Goal: Transaction & Acquisition: Purchase product/service

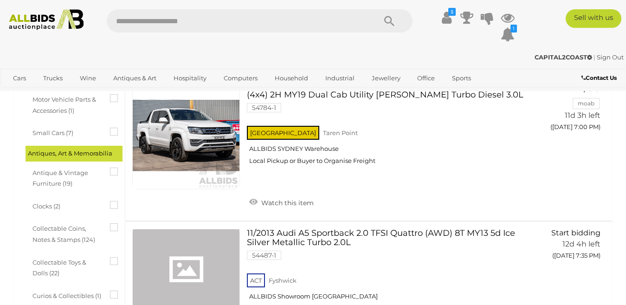
scroll to position [418, 0]
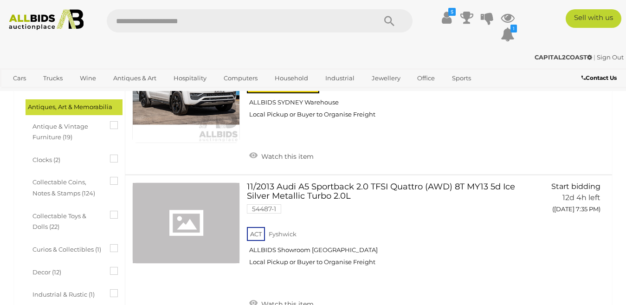
click at [110, 177] on icon at bounding box center [110, 177] width 0 height 0
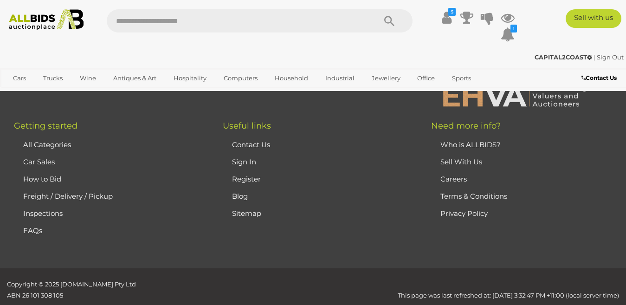
scroll to position [0, 0]
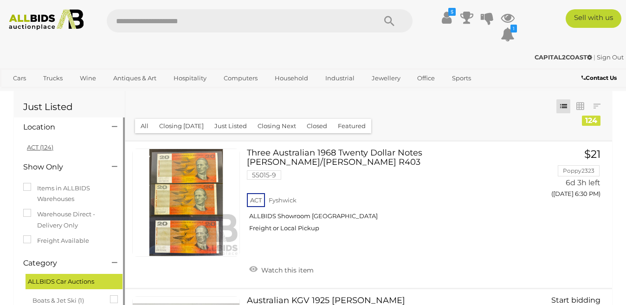
click at [37, 146] on link "ACT (124)" at bounding box center [40, 146] width 26 height 7
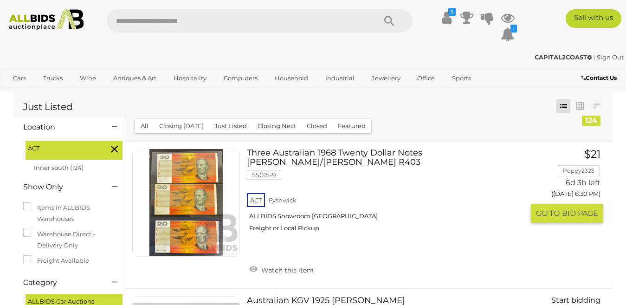
click at [202, 168] on link at bounding box center [186, 203] width 108 height 108
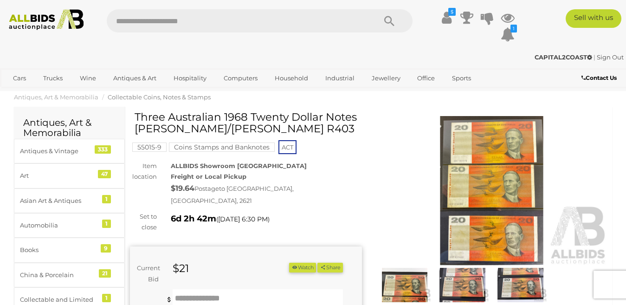
click at [495, 201] on img at bounding box center [492, 191] width 232 height 150
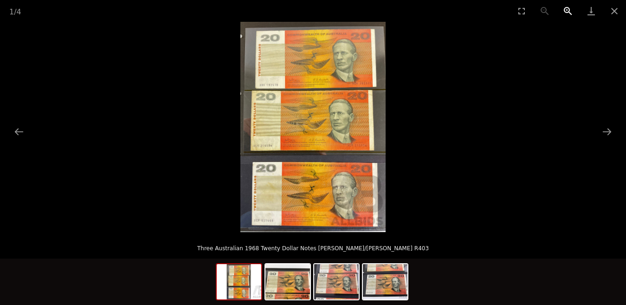
click at [565, 9] on button "Zoom in" at bounding box center [568, 11] width 23 height 22
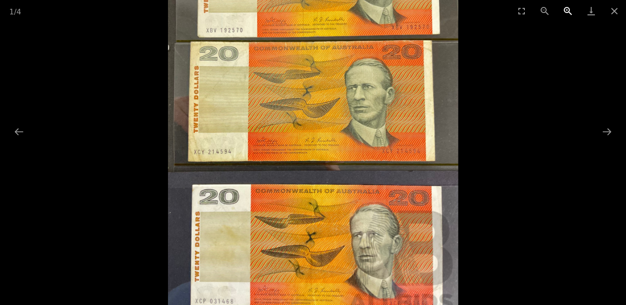
click at [565, 9] on button "Zoom in" at bounding box center [568, 11] width 23 height 22
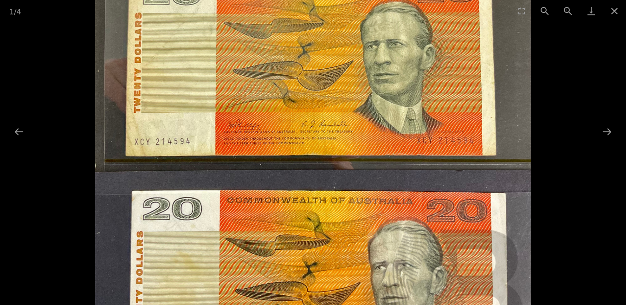
drag, startPoint x: 414, startPoint y: 126, endPoint x: 446, endPoint y: 59, distance: 74.8
click at [446, 59] on img at bounding box center [313, 85] width 436 height 631
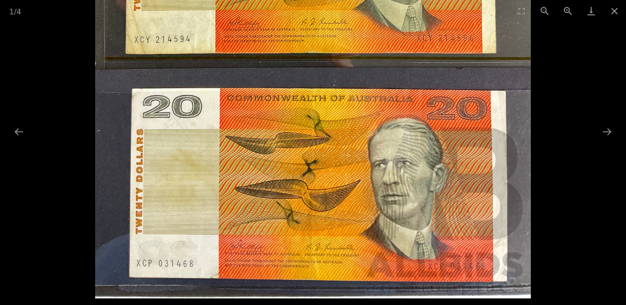
drag, startPoint x: 456, startPoint y: 221, endPoint x: 448, endPoint y: 140, distance: 80.8
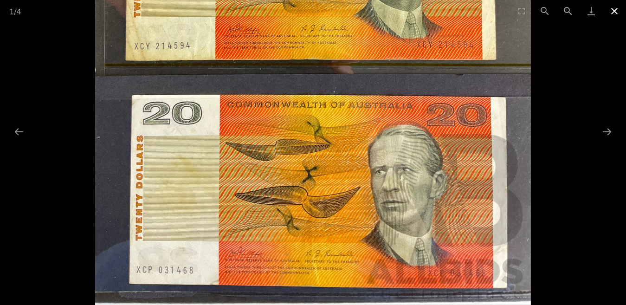
click at [611, 12] on button "Close gallery" at bounding box center [614, 11] width 23 height 22
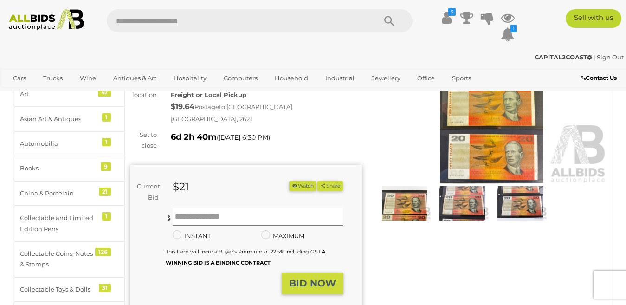
scroll to position [93, 0]
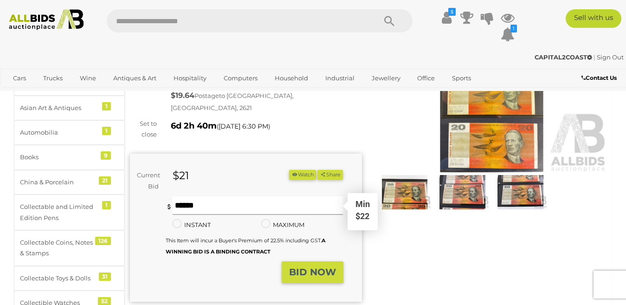
click at [191, 196] on input "text" at bounding box center [258, 205] width 171 height 19
type input "**"
click at [309, 267] on strong "BID NOW" at bounding box center [312, 272] width 47 height 11
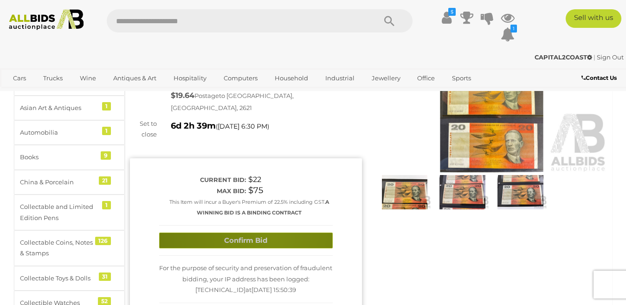
click at [274, 233] on button "Confirm Bid" at bounding box center [246, 241] width 174 height 16
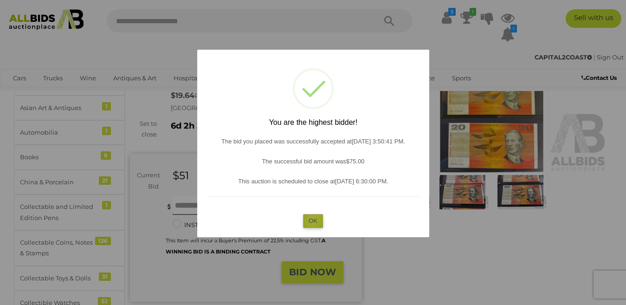
click at [313, 220] on button "OK" at bounding box center [313, 220] width 20 height 13
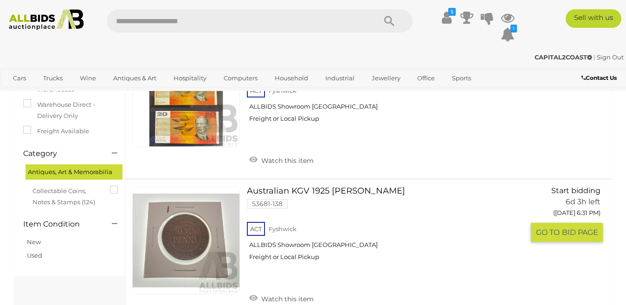
scroll to position [139, 0]
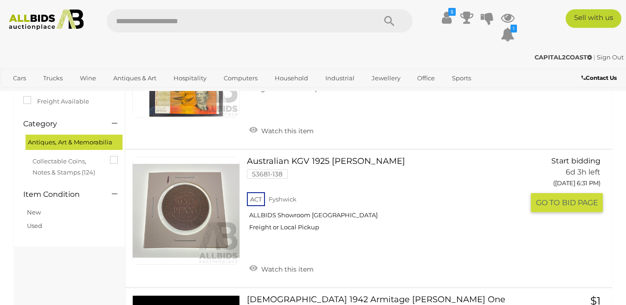
click at [191, 196] on link at bounding box center [186, 211] width 108 height 108
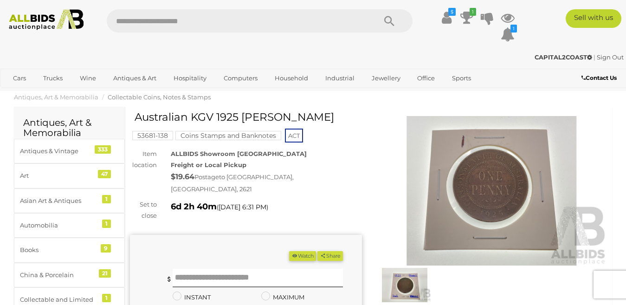
click at [492, 189] on img at bounding box center [492, 191] width 232 height 150
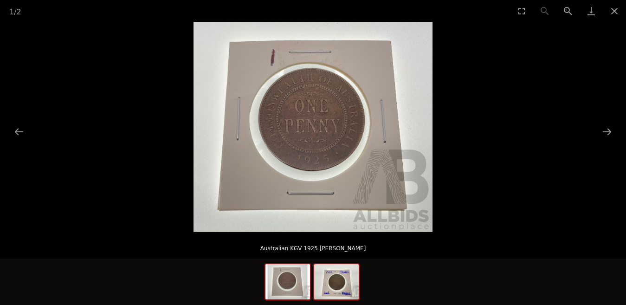
click at [341, 282] on img at bounding box center [336, 281] width 45 height 35
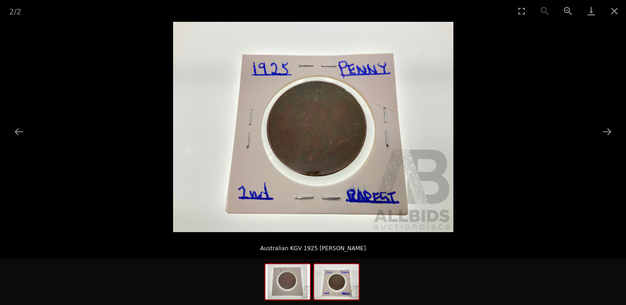
click at [292, 282] on img at bounding box center [288, 281] width 45 height 35
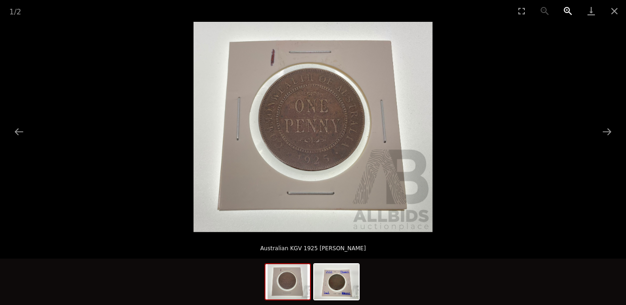
click at [565, 9] on button "Zoom in" at bounding box center [568, 11] width 23 height 22
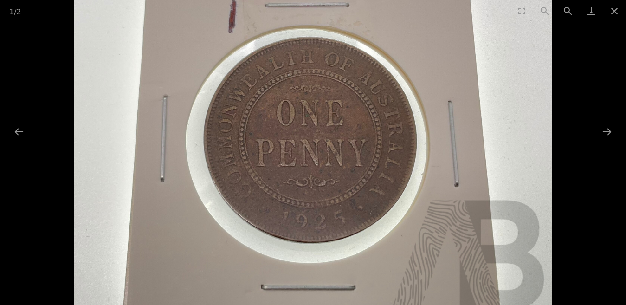
drag, startPoint x: 514, startPoint y: 77, endPoint x: 516, endPoint y: 117, distance: 40.9
click at [516, 117] on img at bounding box center [313, 155] width 479 height 421
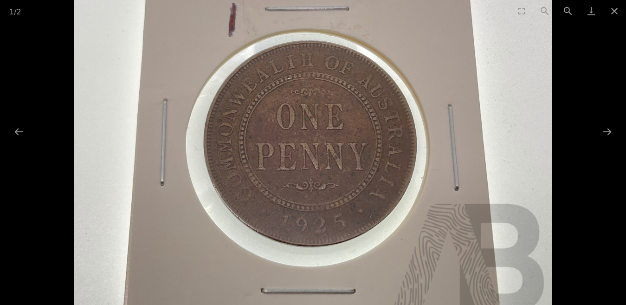
click at [543, 10] on button "Zoom out" at bounding box center [544, 11] width 23 height 22
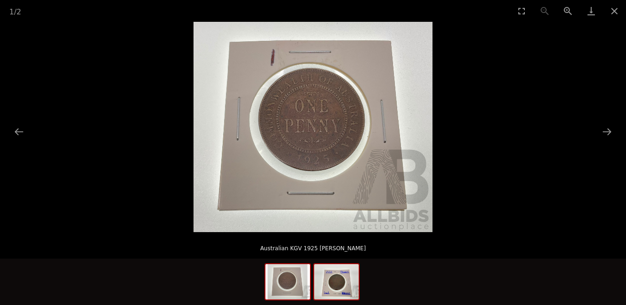
click at [338, 281] on img at bounding box center [336, 281] width 45 height 35
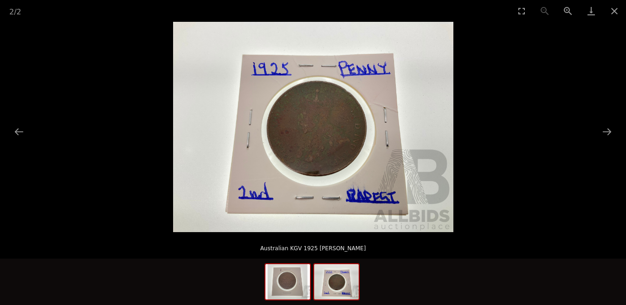
click at [289, 280] on img at bounding box center [288, 281] width 45 height 35
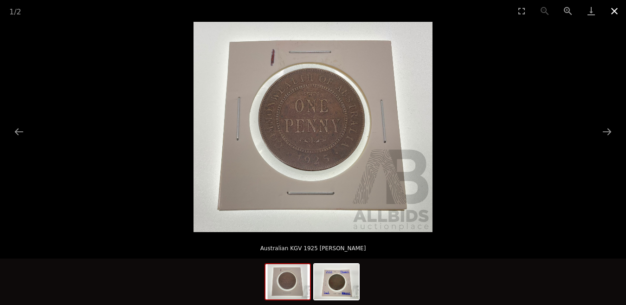
click at [616, 9] on button "Close gallery" at bounding box center [614, 11] width 23 height 22
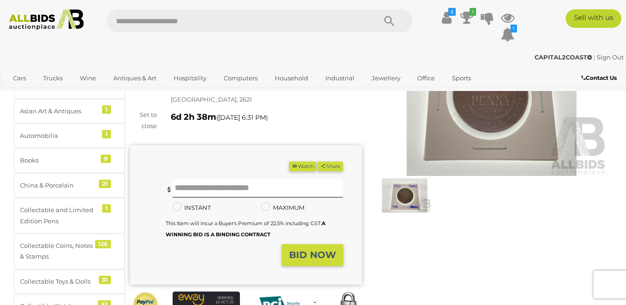
scroll to position [93, 0]
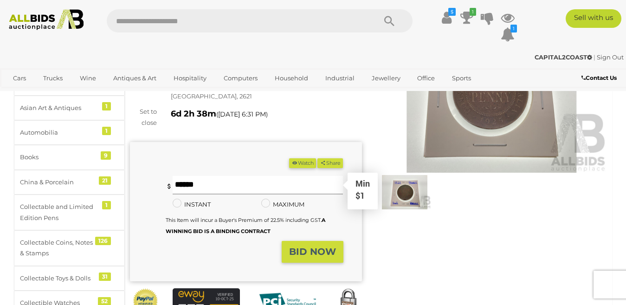
click at [188, 176] on input "text" at bounding box center [258, 185] width 171 height 19
type input "**"
click at [319, 246] on strong "BID NOW" at bounding box center [312, 251] width 47 height 11
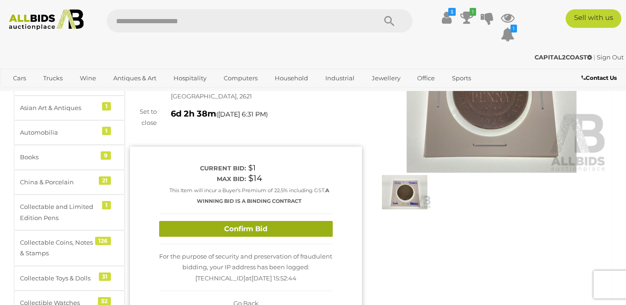
click at [254, 221] on button "Confirm Bid" at bounding box center [246, 229] width 174 height 16
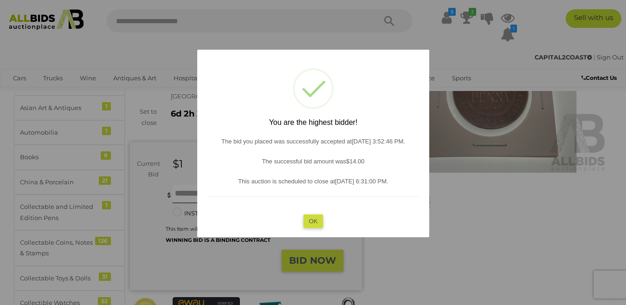
click at [320, 221] on button "OK" at bounding box center [313, 220] width 20 height 13
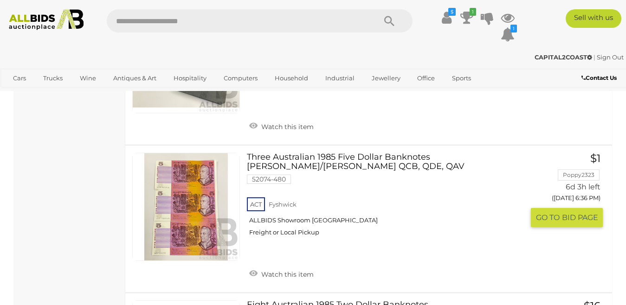
scroll to position [742, 0]
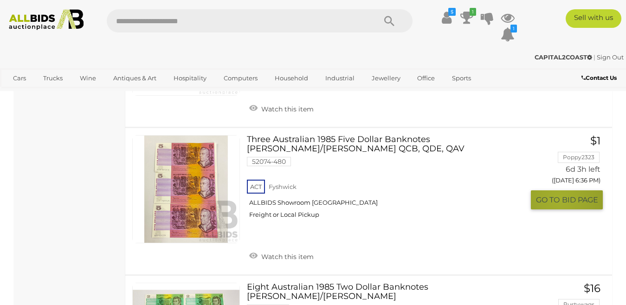
click at [560, 195] on span "GO TO" at bounding box center [549, 200] width 26 height 10
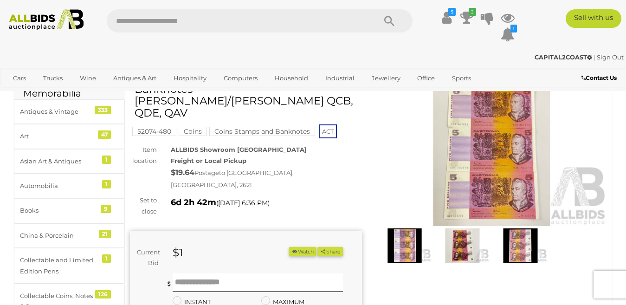
scroll to position [93, 0]
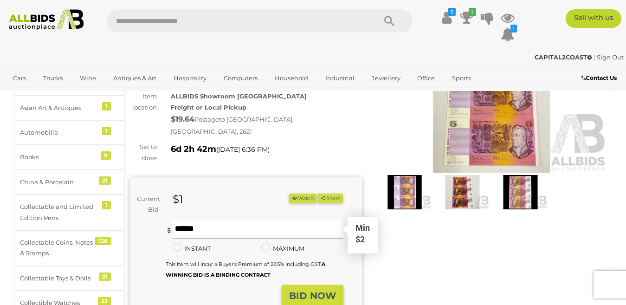
click at [196, 220] on input "text" at bounding box center [258, 229] width 171 height 19
type input "**"
click at [319, 290] on strong "BID NOW" at bounding box center [312, 295] width 47 height 11
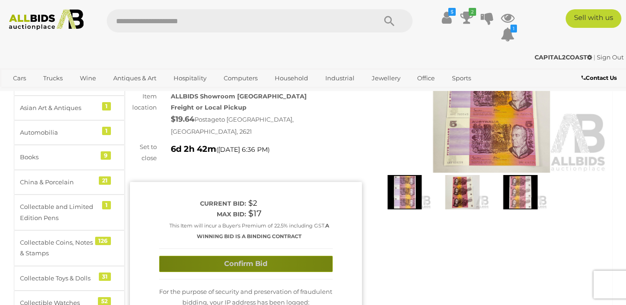
click at [261, 256] on button "Confirm Bid" at bounding box center [246, 264] width 174 height 16
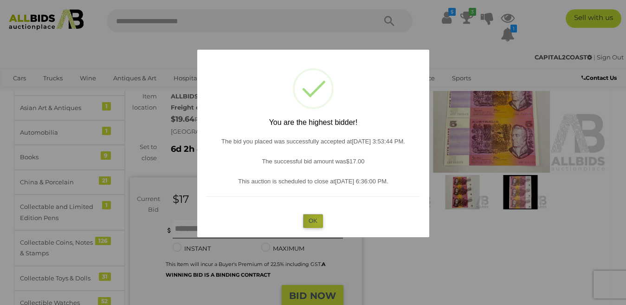
click at [318, 221] on button "OK" at bounding box center [313, 220] width 20 height 13
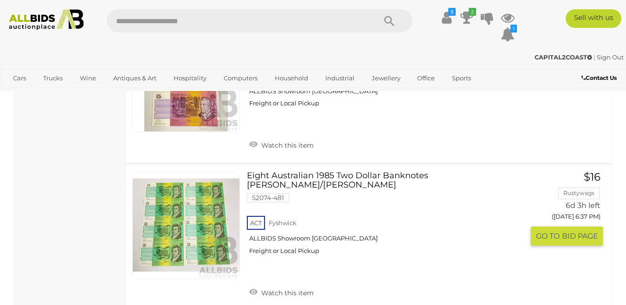
scroll to position [849, 0]
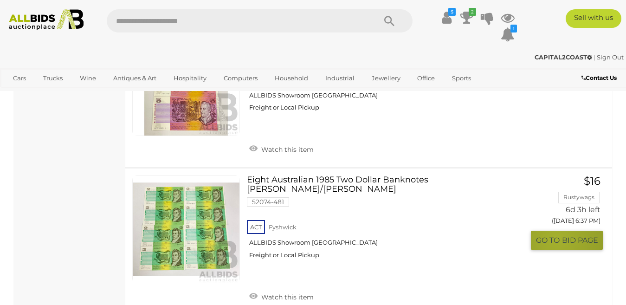
click at [557, 235] on span "GO TO" at bounding box center [549, 240] width 26 height 10
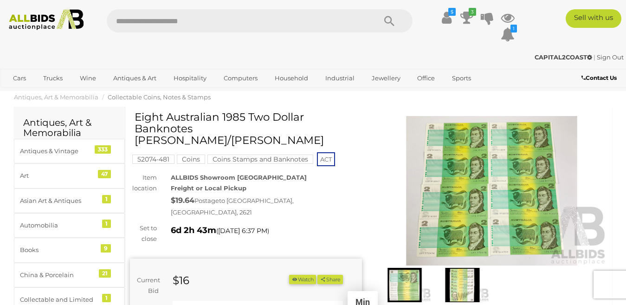
click at [186, 301] on input "text" at bounding box center [258, 310] width 171 height 19
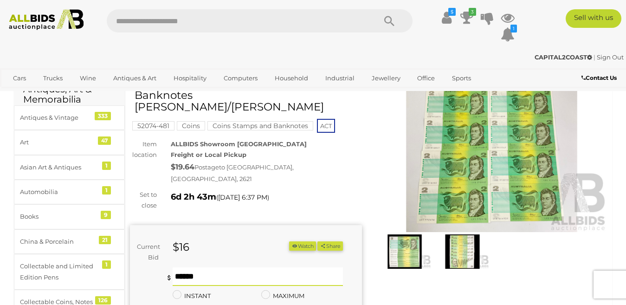
scroll to position [139, 0]
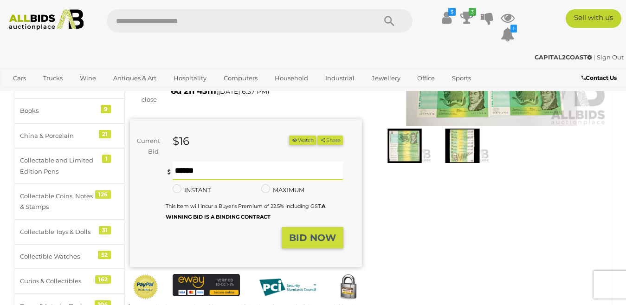
type input "**"
click at [330, 227] on button "BID NOW" at bounding box center [313, 238] width 62 height 22
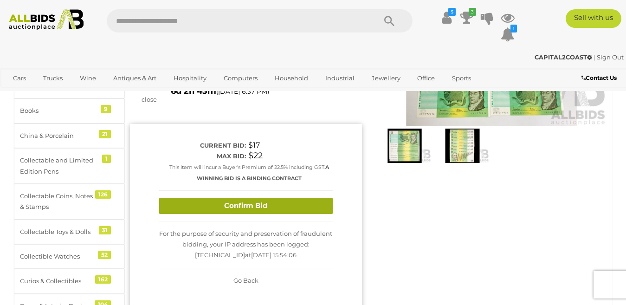
click at [277, 198] on button "Confirm Bid" at bounding box center [246, 206] width 174 height 16
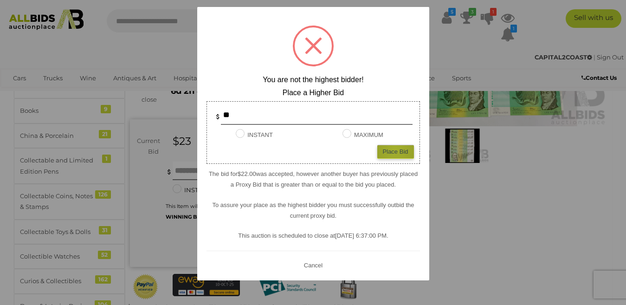
click at [396, 149] on div "Place Bid" at bounding box center [395, 151] width 37 height 13
type input "**"
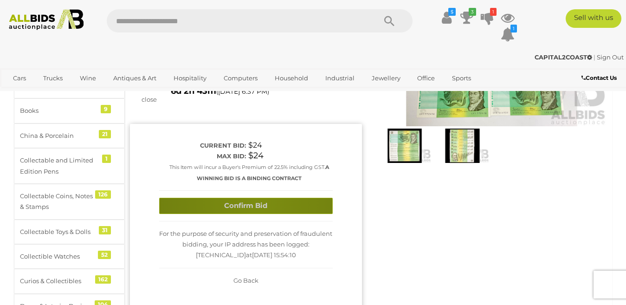
click at [256, 198] on button "Confirm Bid" at bounding box center [246, 206] width 174 height 16
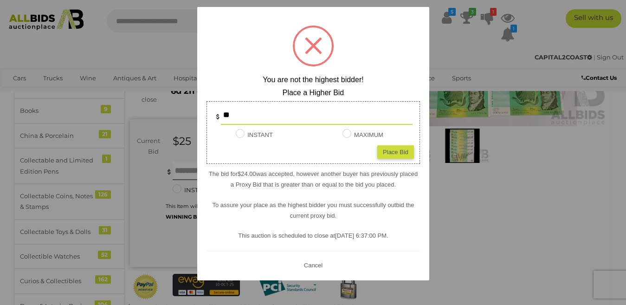
click at [241, 111] on input "**" at bounding box center [317, 115] width 192 height 19
type input "*"
type input "**"
click at [396, 149] on div "Place Bid" at bounding box center [395, 151] width 37 height 13
type input "**"
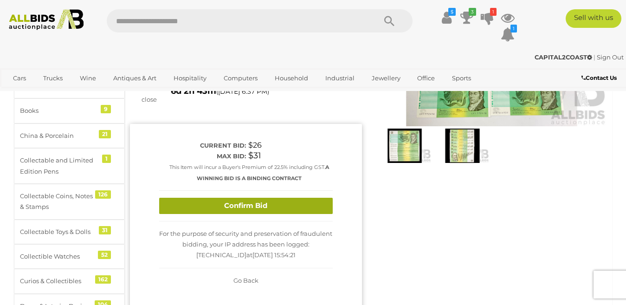
click at [283, 198] on button "Confirm Bid" at bounding box center [246, 206] width 174 height 16
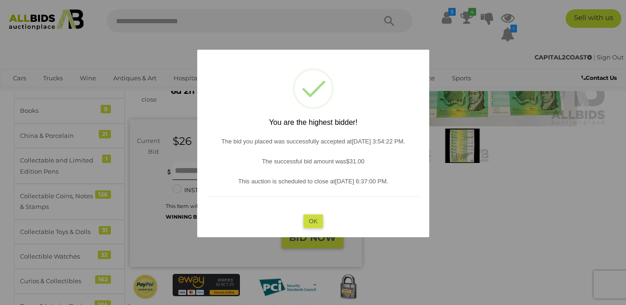
click at [312, 218] on button "OK" at bounding box center [313, 220] width 20 height 13
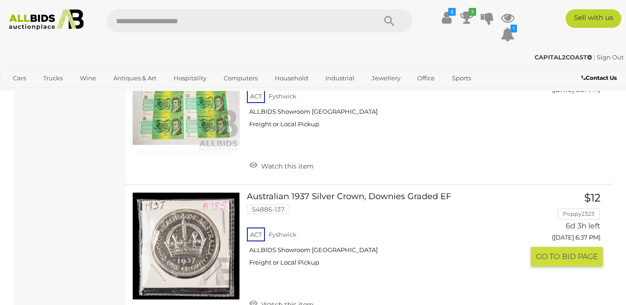
scroll to position [1043, 0]
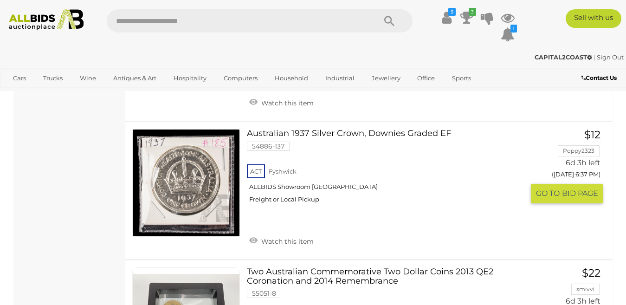
click at [578, 189] on span "BID PAGE" at bounding box center [580, 194] width 36 height 10
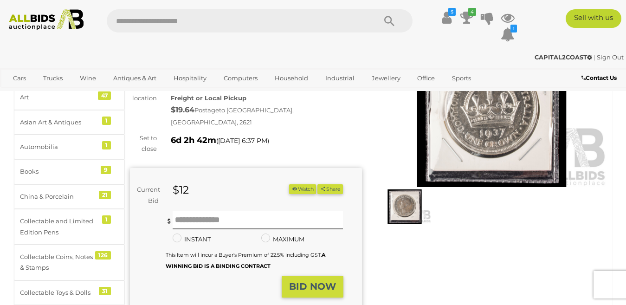
scroll to position [93, 0]
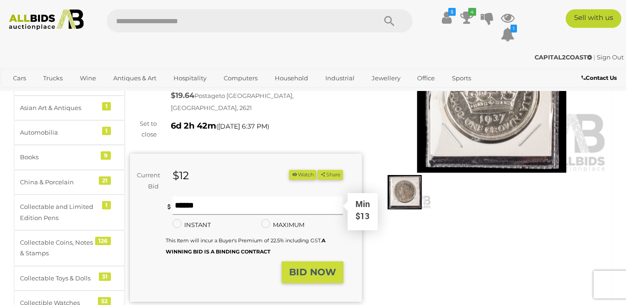
click at [181, 196] on input "text" at bounding box center [258, 205] width 171 height 19
type input "**"
click at [312, 267] on strong "BID NOW" at bounding box center [312, 272] width 47 height 11
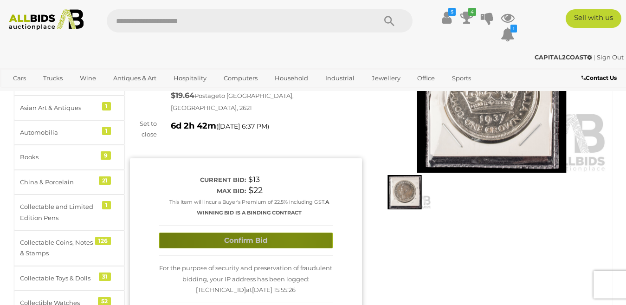
click at [293, 233] on button "Confirm Bid" at bounding box center [246, 241] width 174 height 16
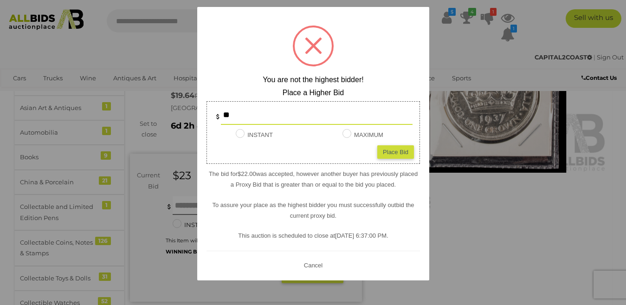
click at [234, 115] on input "**" at bounding box center [317, 115] width 192 height 19
type input "*"
type input "**"
click at [393, 152] on div "Place Bid" at bounding box center [395, 151] width 37 height 13
type input "**"
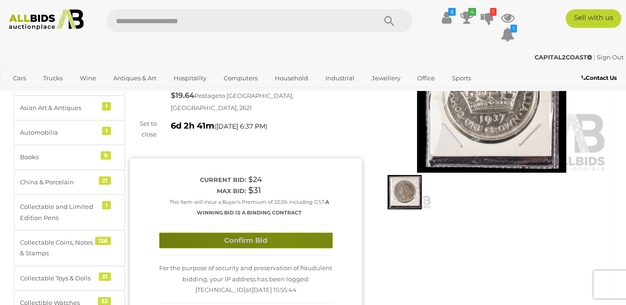
click at [287, 233] on button "Confirm Bid" at bounding box center [246, 241] width 174 height 16
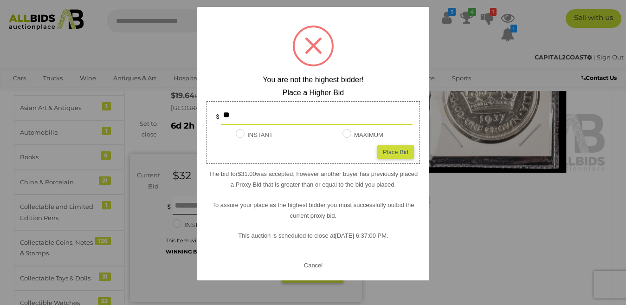
click at [322, 265] on button "Cancel" at bounding box center [313, 265] width 24 height 12
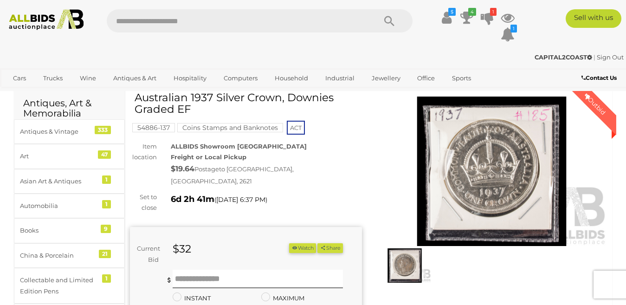
scroll to position [0, 0]
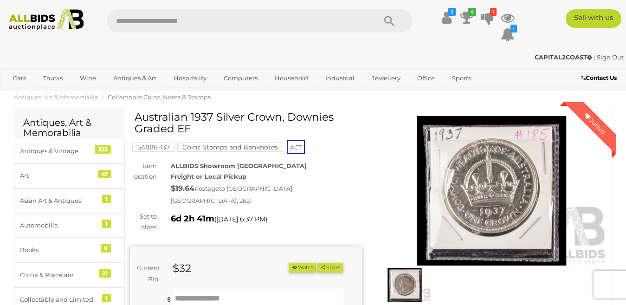
click at [497, 195] on img at bounding box center [492, 191] width 232 height 150
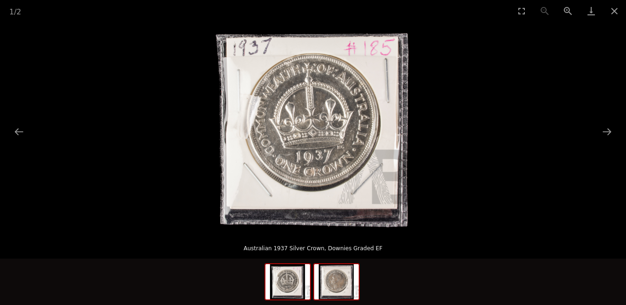
click at [338, 284] on img at bounding box center [336, 281] width 45 height 35
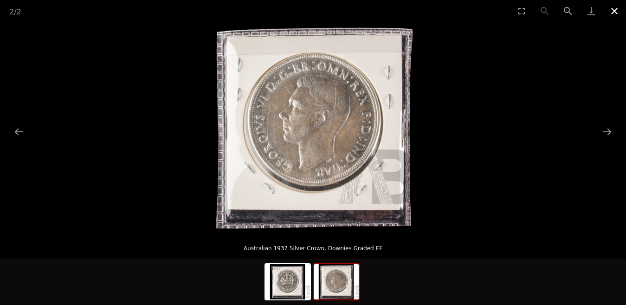
click at [613, 12] on button "Close gallery" at bounding box center [614, 11] width 23 height 22
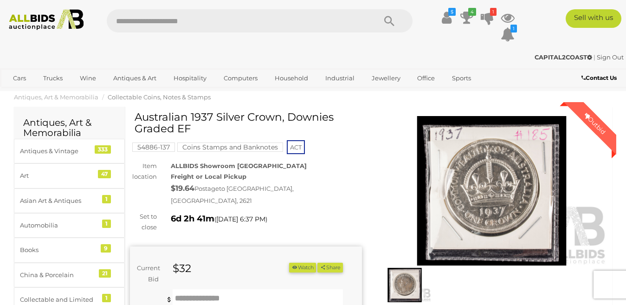
scroll to position [46, 0]
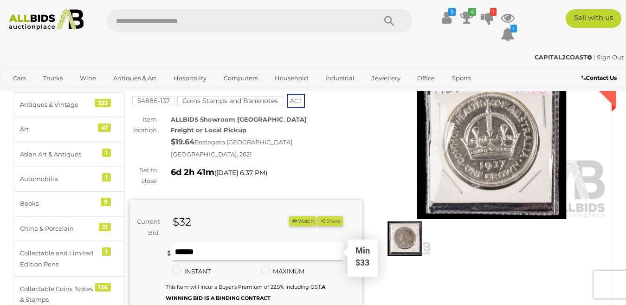
click at [195, 243] on input "text" at bounding box center [258, 252] width 171 height 19
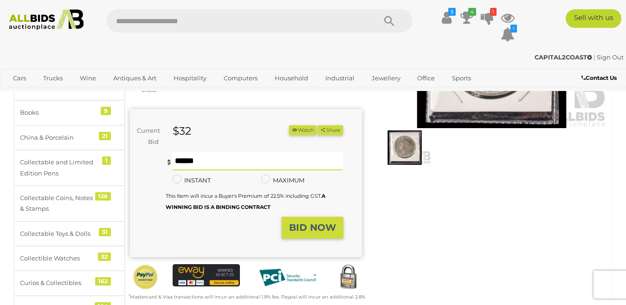
scroll to position [139, 0]
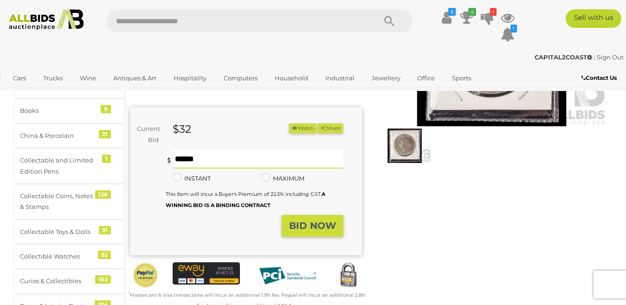
type input "**"
click at [313, 220] on strong "BID NOW" at bounding box center [312, 225] width 47 height 11
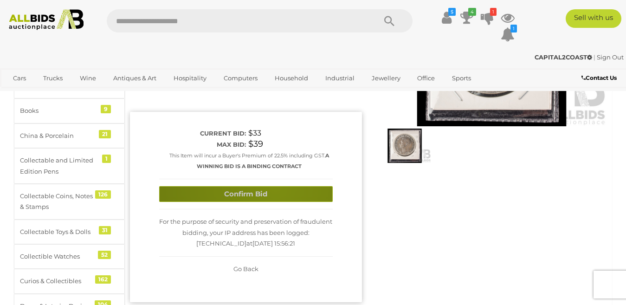
click at [275, 186] on button "Confirm Bid" at bounding box center [246, 194] width 174 height 16
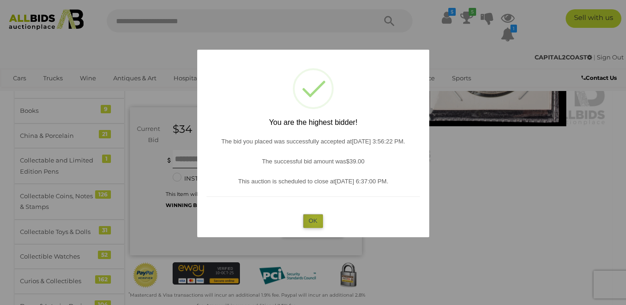
click at [316, 220] on button "OK" at bounding box center [313, 220] width 20 height 13
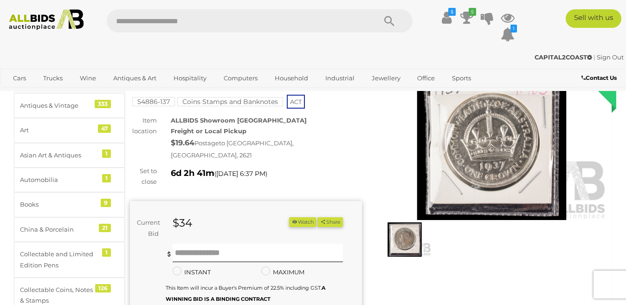
scroll to position [0, 0]
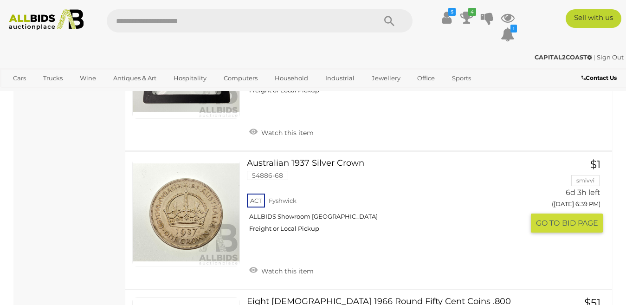
scroll to position [1368, 0]
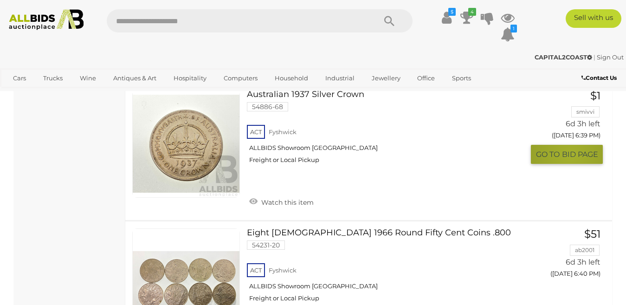
click at [570, 150] on span "BID PAGE" at bounding box center [580, 155] width 36 height 10
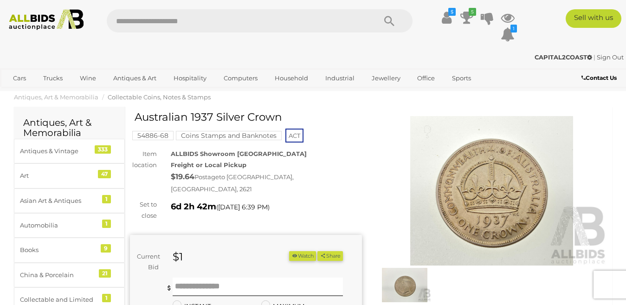
scroll to position [46, 0]
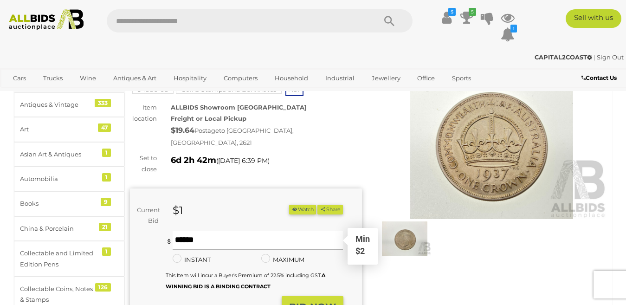
click at [181, 231] on input "text" at bounding box center [258, 240] width 171 height 19
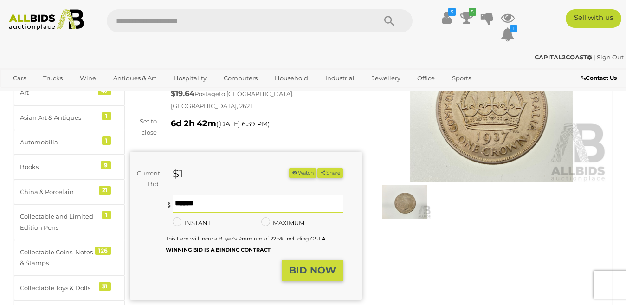
scroll to position [139, 0]
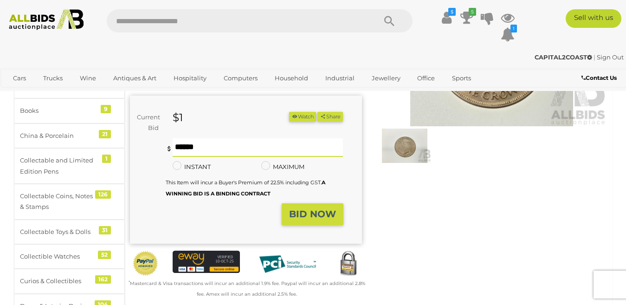
type input "**"
click at [311, 208] on strong "BID NOW" at bounding box center [312, 213] width 47 height 11
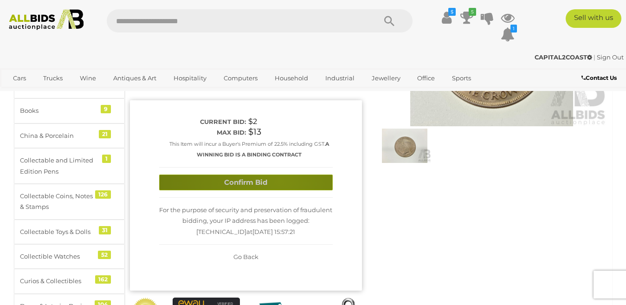
click at [280, 175] on button "Confirm Bid" at bounding box center [246, 183] width 174 height 16
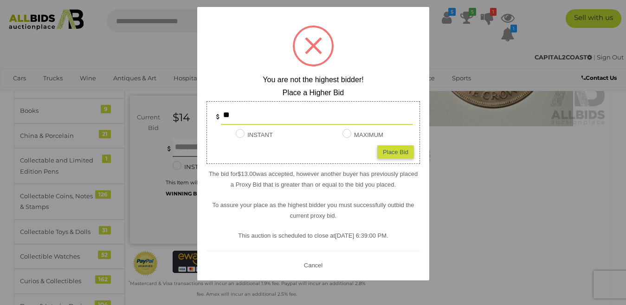
click at [236, 116] on input "**" at bounding box center [317, 115] width 192 height 19
type input "*"
type input "**"
click at [399, 150] on div "Place Bid" at bounding box center [395, 151] width 37 height 13
type input "**"
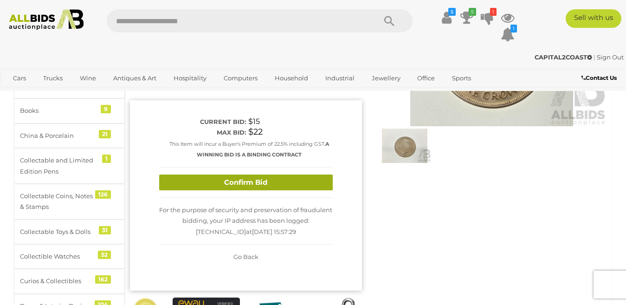
click at [285, 175] on button "Confirm Bid" at bounding box center [246, 183] width 174 height 16
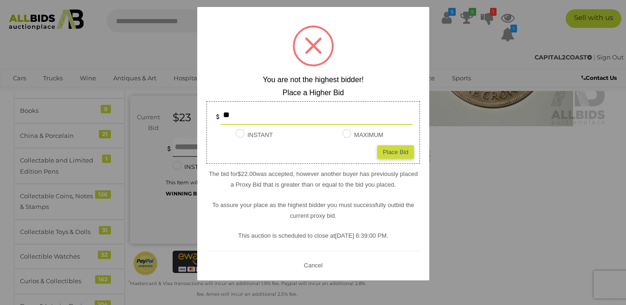
click at [309, 266] on button "Cancel" at bounding box center [313, 265] width 24 height 12
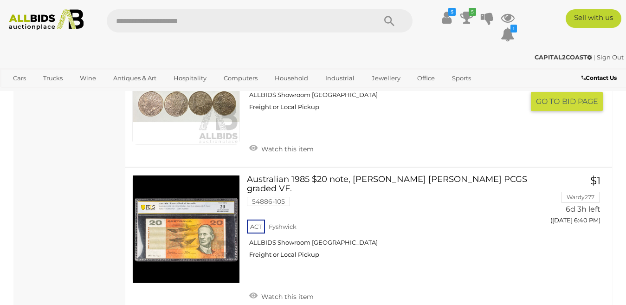
scroll to position [1560, 0]
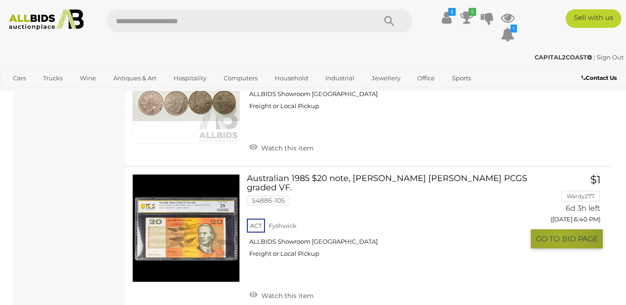
click at [561, 234] on span "GO TO" at bounding box center [549, 239] width 26 height 10
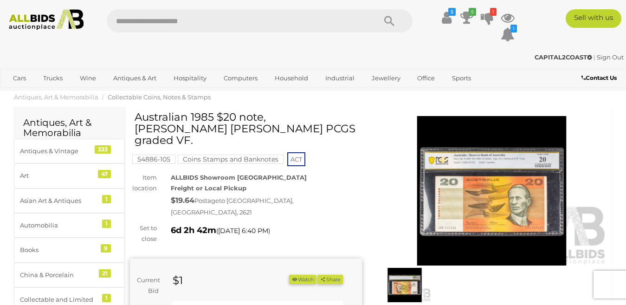
scroll to position [93, 0]
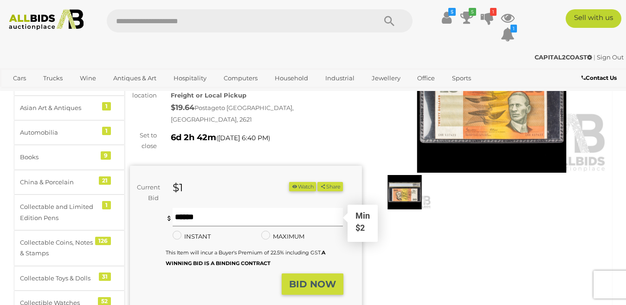
click at [187, 208] on input "text" at bounding box center [258, 217] width 171 height 19
type input "**"
click at [317, 279] on strong "BID NOW" at bounding box center [312, 284] width 47 height 11
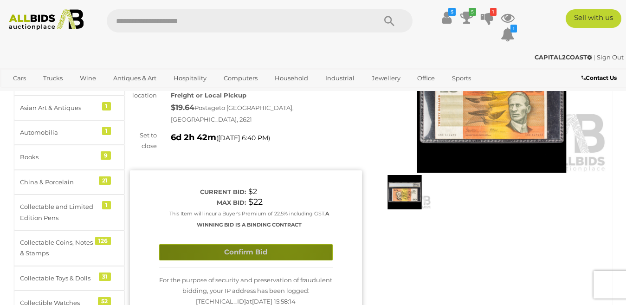
click at [286, 244] on button "Confirm Bid" at bounding box center [246, 252] width 174 height 16
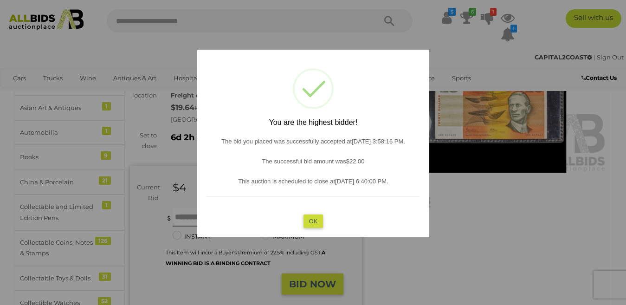
click at [319, 220] on button "OK" at bounding box center [313, 220] width 20 height 13
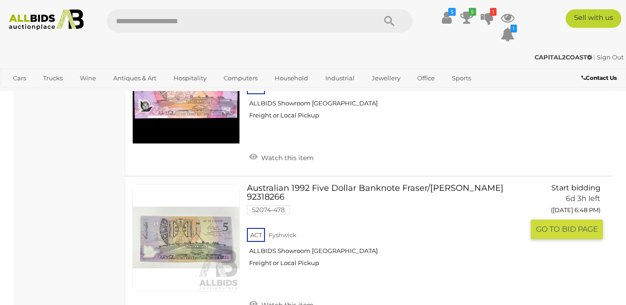
scroll to position [2394, 0]
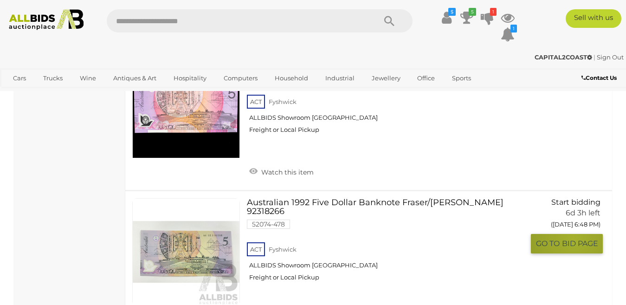
click at [574, 234] on button "GO TO BID PAGE" at bounding box center [567, 243] width 72 height 19
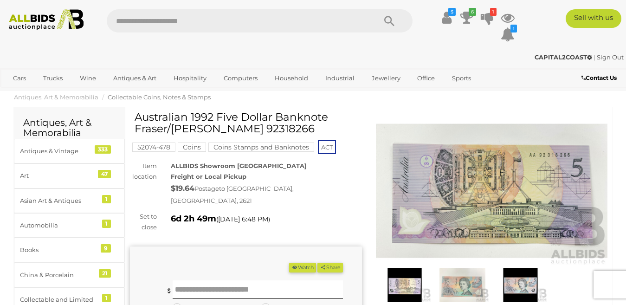
scroll to position [46, 0]
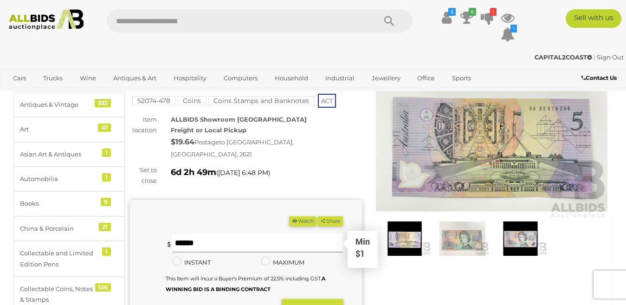
click at [187, 234] on input "text" at bounding box center [258, 243] width 171 height 19
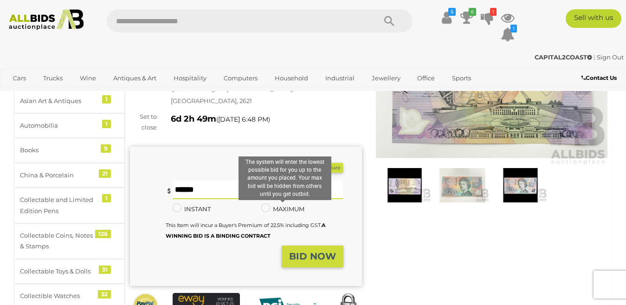
scroll to position [139, 0]
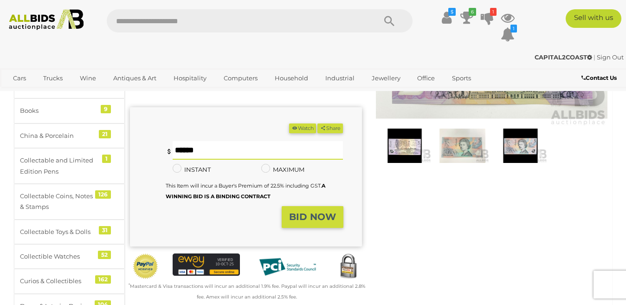
type input "*"
click at [323, 211] on strong "BID NOW" at bounding box center [312, 216] width 47 height 11
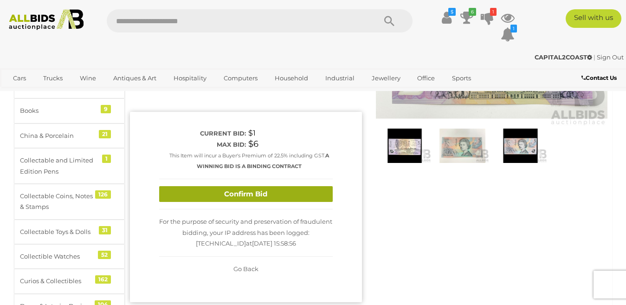
click at [304, 186] on button "Confirm Bid" at bounding box center [246, 194] width 174 height 16
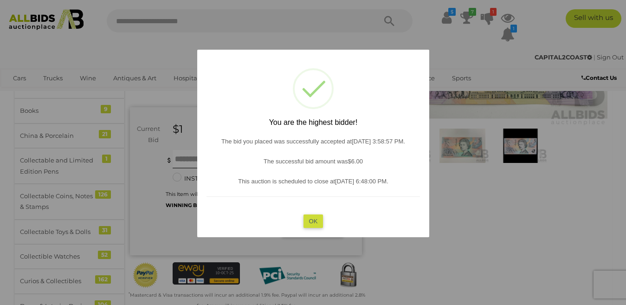
click at [313, 219] on button "OK" at bounding box center [313, 220] width 20 height 13
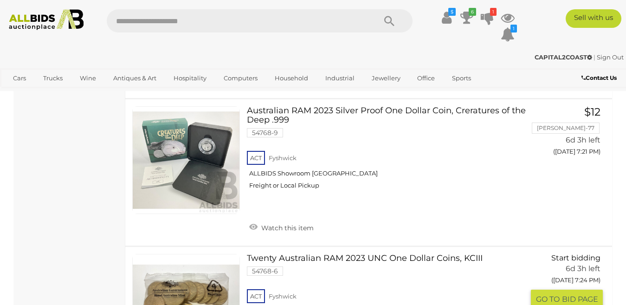
scroll to position [6985, 0]
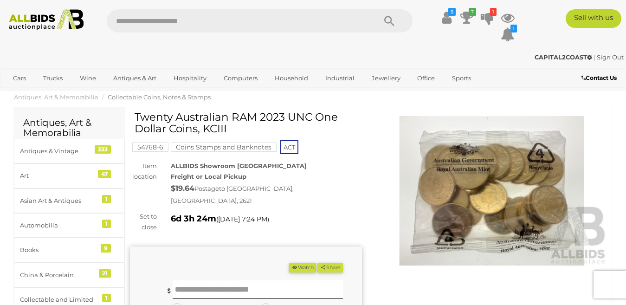
click at [496, 193] on img at bounding box center [492, 191] width 232 height 150
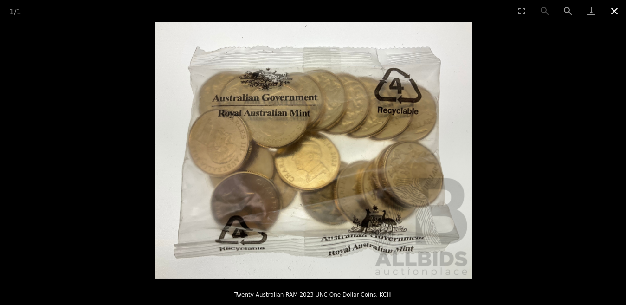
click at [611, 11] on button "Close gallery" at bounding box center [614, 11] width 23 height 22
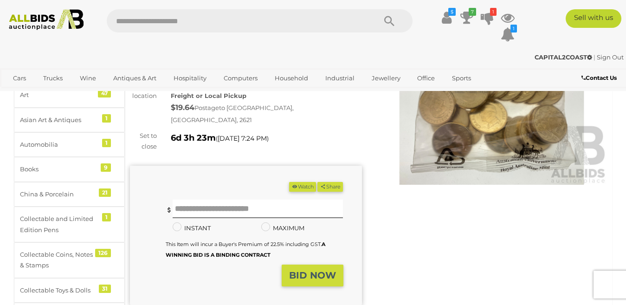
scroll to position [93, 0]
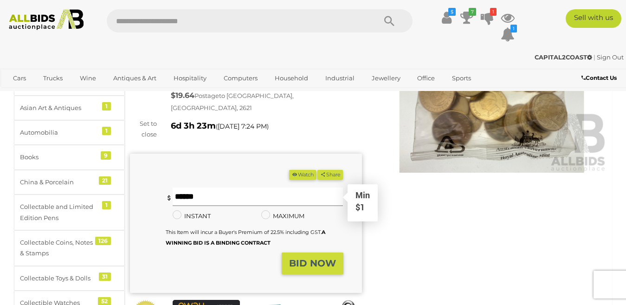
click at [182, 188] on input "text" at bounding box center [258, 197] width 171 height 19
type input "**"
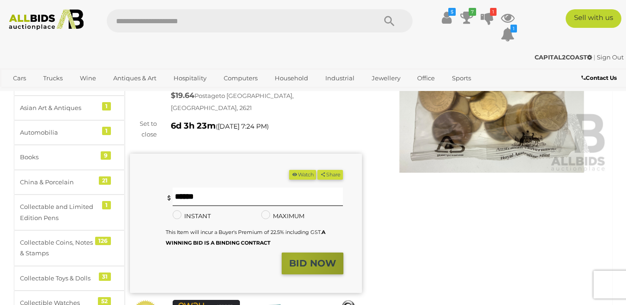
click at [294, 258] on strong "BID NOW" at bounding box center [312, 263] width 47 height 11
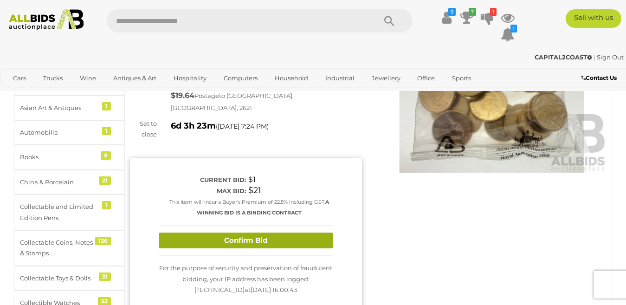
click at [281, 233] on button "Confirm Bid" at bounding box center [246, 241] width 174 height 16
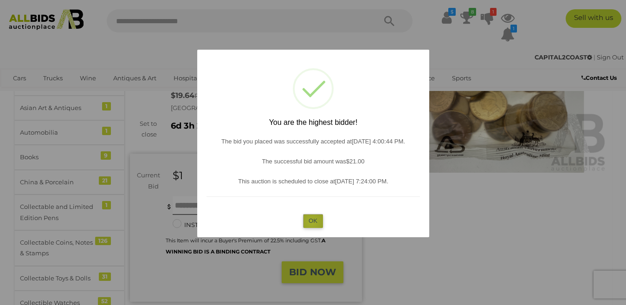
click at [312, 222] on button "OK" at bounding box center [313, 220] width 20 height 13
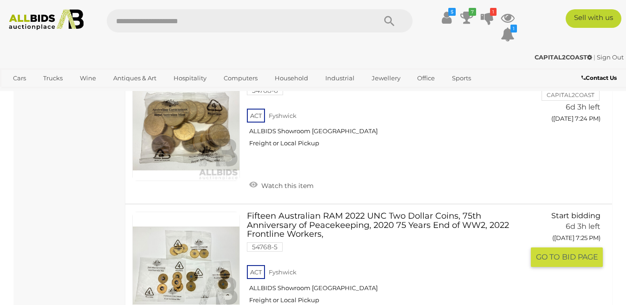
scroll to position [7138, 0]
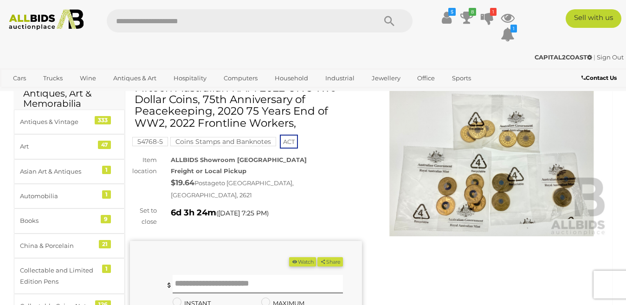
scroll to position [46, 0]
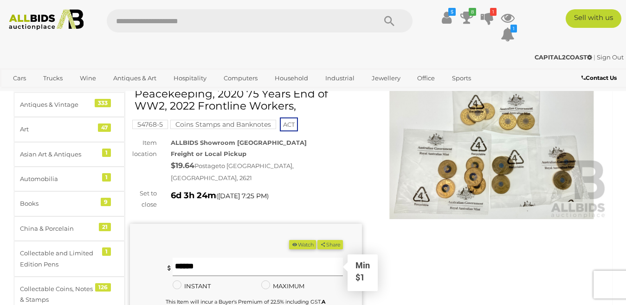
click at [192, 258] on input "text" at bounding box center [258, 267] width 171 height 19
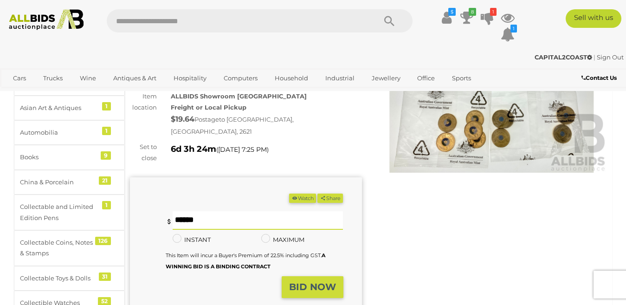
scroll to position [139, 0]
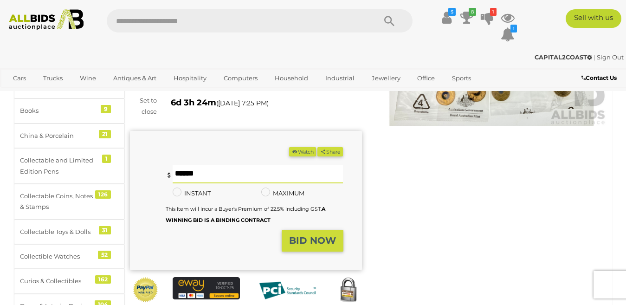
type input "**"
click at [304, 235] on strong "BID NOW" at bounding box center [312, 240] width 47 height 11
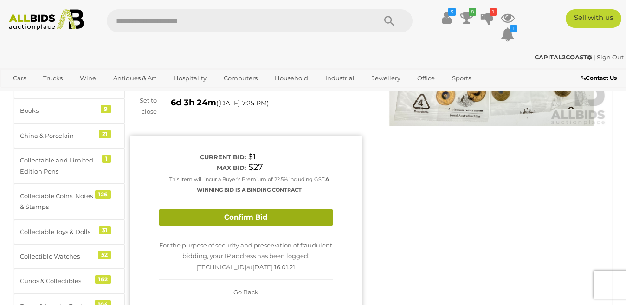
click at [290, 209] on button "Confirm Bid" at bounding box center [246, 217] width 174 height 16
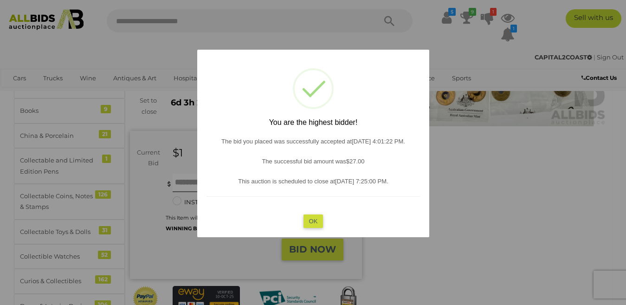
click at [311, 218] on button "OK" at bounding box center [313, 220] width 20 height 13
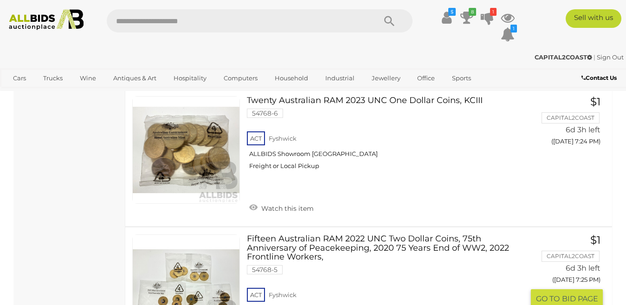
scroll to position [7231, 0]
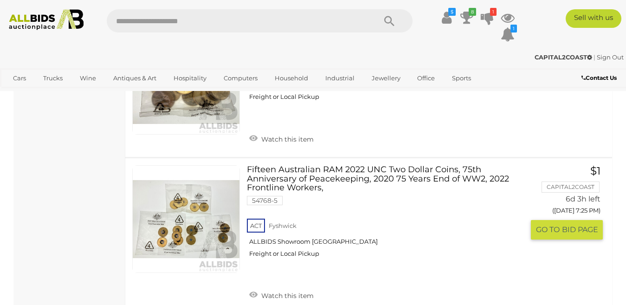
scroll to position [7184, 0]
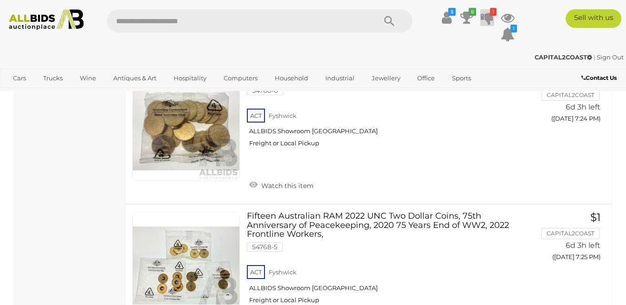
click at [491, 12] on icon "1" at bounding box center [493, 12] width 7 height 8
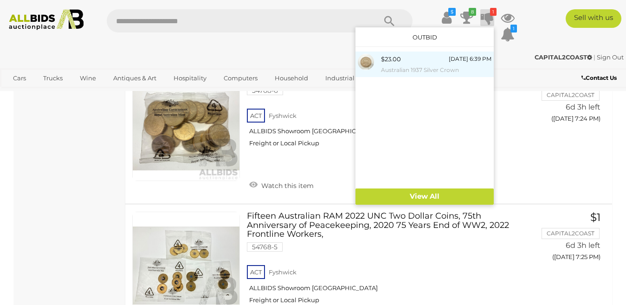
click at [368, 63] on img at bounding box center [366, 62] width 16 height 16
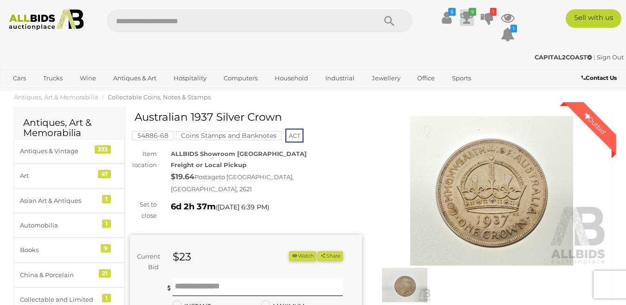
click at [465, 17] on icon at bounding box center [467, 17] width 13 height 17
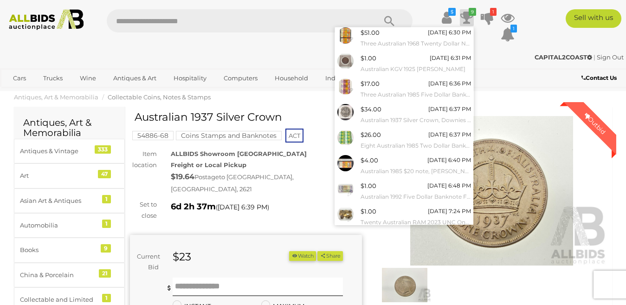
scroll to position [25, 0]
